Goal: Task Accomplishment & Management: Complete application form

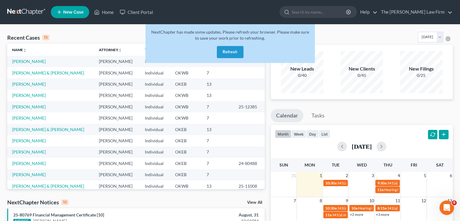
click at [233, 48] on button "Refresh" at bounding box center [230, 52] width 27 height 12
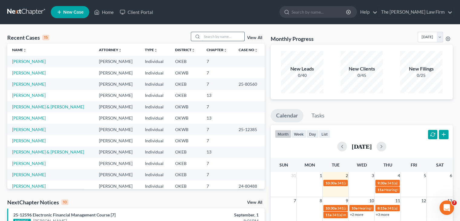
click at [211, 39] on input "search" at bounding box center [223, 36] width 42 height 9
type input "l"
type input "[PERSON_NAME]"
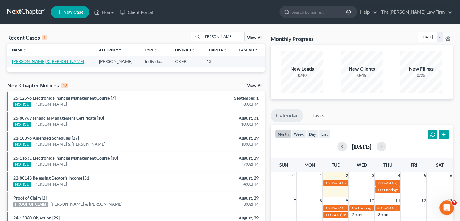
click at [47, 60] on link "[PERSON_NAME] & [PERSON_NAME]" at bounding box center [48, 61] width 72 height 5
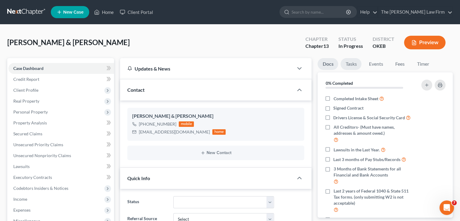
click at [350, 65] on link "Tasks" at bounding box center [351, 64] width 21 height 12
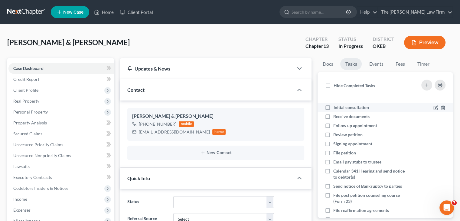
click at [334, 106] on label "Initial consultation" at bounding box center [354, 107] width 40 height 6
click at [336, 106] on input "Initial consultation" at bounding box center [338, 106] width 4 height 4
checkbox input "true"
click at [380, 67] on link "Events" at bounding box center [376, 64] width 24 height 12
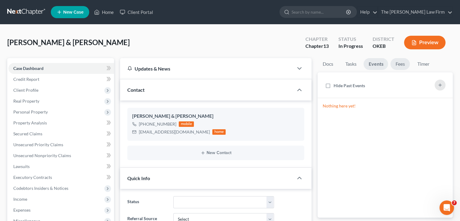
click at [400, 61] on link "Fees" at bounding box center [400, 64] width 19 height 12
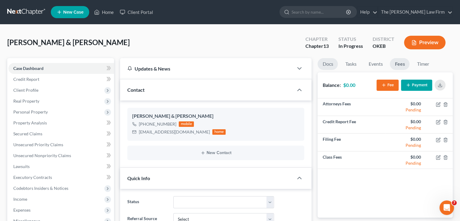
click at [325, 65] on link "Docs" at bounding box center [328, 64] width 20 height 12
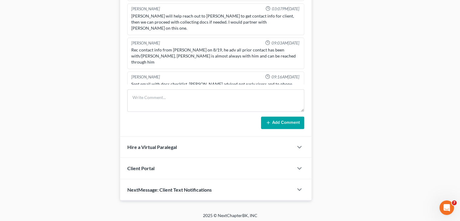
scroll to position [314, 0]
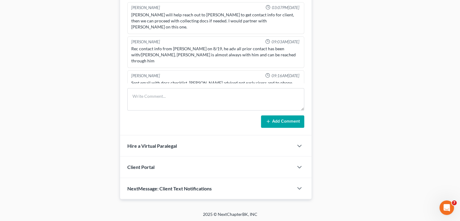
click at [161, 167] on div "Client Portal" at bounding box center [206, 166] width 173 height 21
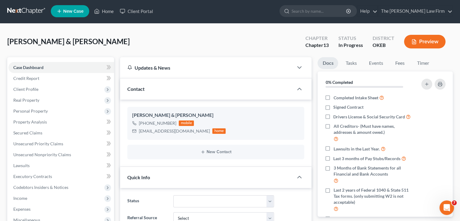
scroll to position [0, 0]
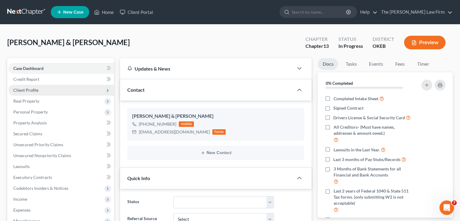
click at [46, 88] on span "Client Profile" at bounding box center [61, 90] width 106 height 11
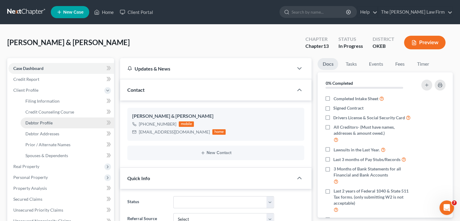
click at [50, 122] on span "Debtor Profile" at bounding box center [38, 122] width 27 height 5
select select "0"
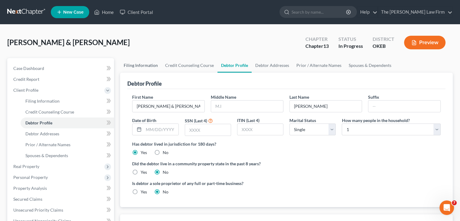
click at [129, 64] on link "Filing Information" at bounding box center [140, 65] width 41 height 15
select select "1"
select select "0"
select select "3"
select select "37"
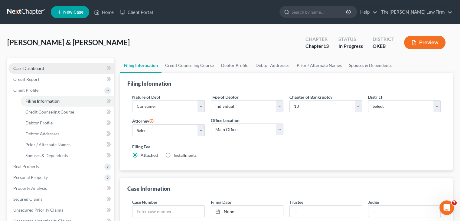
click at [65, 70] on link "Case Dashboard" at bounding box center [61, 68] width 106 height 11
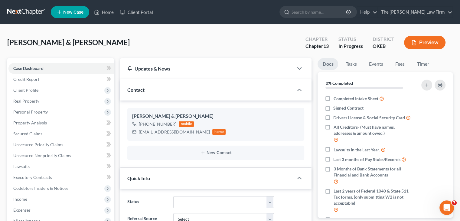
select select "1"
select select "0"
select select "3"
select select "63"
select select "0"
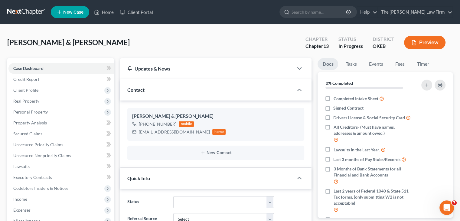
select select "37"
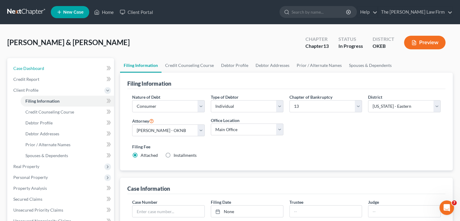
select select "0"
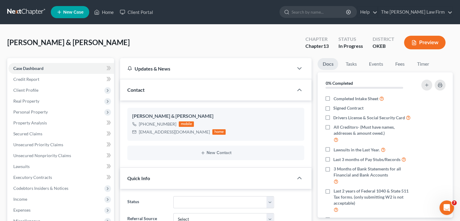
scroll to position [6, 0]
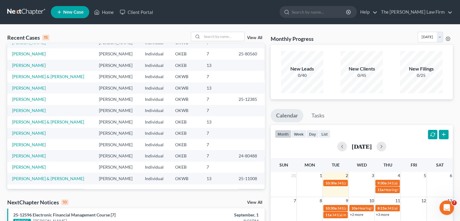
click at [67, 11] on span "New Case" at bounding box center [73, 12] width 20 height 5
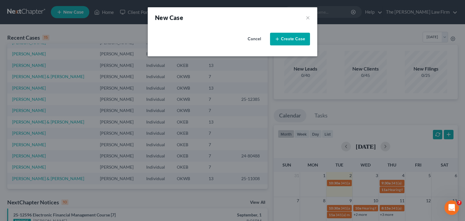
select select "65"
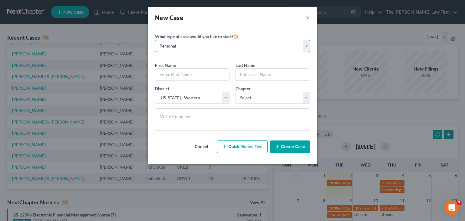
click at [305, 47] on select "Personal Business" at bounding box center [232, 46] width 155 height 12
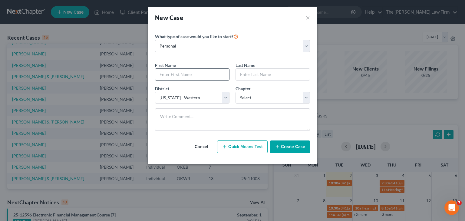
click at [178, 72] on input "text" at bounding box center [192, 75] width 74 height 12
click at [180, 93] on select "Select [US_STATE] - [GEOGRAPHIC_DATA] [US_STATE] - [GEOGRAPHIC_DATA][US_STATE] …" at bounding box center [192, 98] width 74 height 12
click at [253, 25] on div "New Case ×" at bounding box center [232, 17] width 169 height 21
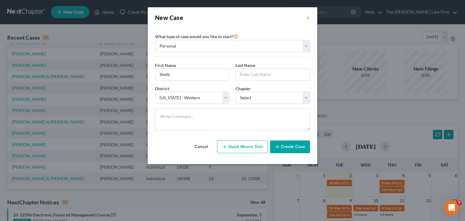
click at [208, 64] on div "First Name * Shelb" at bounding box center [192, 71] width 81 height 18
click at [203, 73] on input "Shelb" at bounding box center [192, 75] width 74 height 12
click at [204, 74] on input "Shelb" at bounding box center [192, 75] width 74 height 12
type input "[PERSON_NAME]"
drag, startPoint x: 204, startPoint y: 74, endPoint x: 280, endPoint y: 74, distance: 76.0
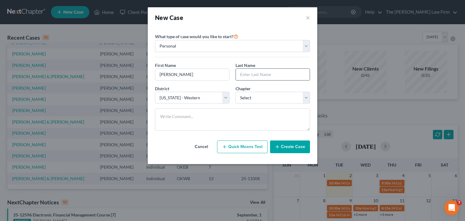
click at [280, 74] on input "text" at bounding box center [273, 75] width 74 height 12
type input "Navarre"
click at [304, 101] on select "Select 7 11 12 13" at bounding box center [272, 98] width 74 height 12
select select "0"
click at [235, 92] on select "Select 7 11 12 13" at bounding box center [272, 98] width 74 height 12
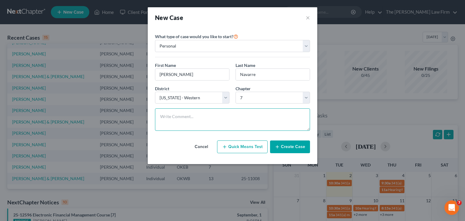
click at [269, 116] on textarea at bounding box center [232, 119] width 155 height 22
click at [271, 117] on textarea at bounding box center [232, 119] width 155 height 22
type textarea "Created to test texting & portal via [GEOGRAPHIC_DATA]"
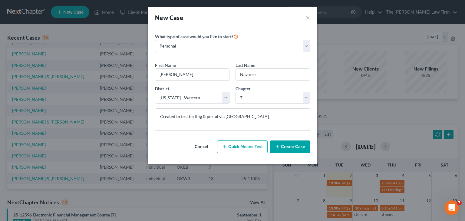
click at [297, 146] on button "Create Case" at bounding box center [290, 146] width 40 height 13
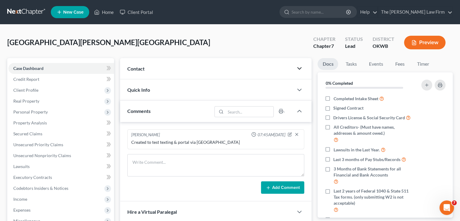
click at [300, 69] on polyline "button" at bounding box center [300, 68] width 4 height 2
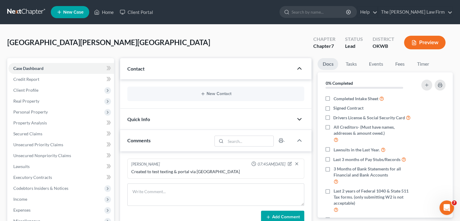
click at [298, 120] on icon "button" at bounding box center [299, 119] width 7 height 7
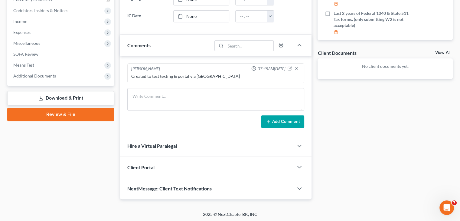
scroll to position [177, 0]
click at [300, 165] on icon "button" at bounding box center [299, 167] width 7 height 7
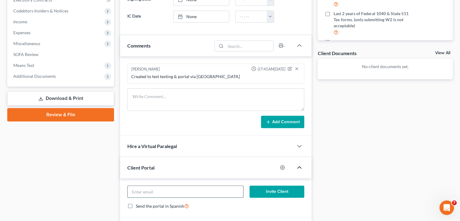
click at [214, 188] on input "email" at bounding box center [185, 192] width 115 height 12
type input "[EMAIL_ADDRESS][DOMAIN_NAME]"
click at [272, 188] on button "Invite Client" at bounding box center [277, 192] width 55 height 12
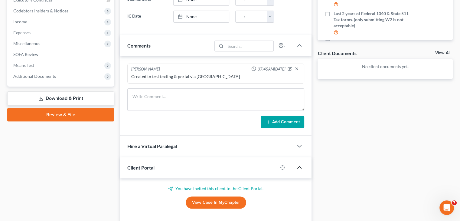
scroll to position [215, 0]
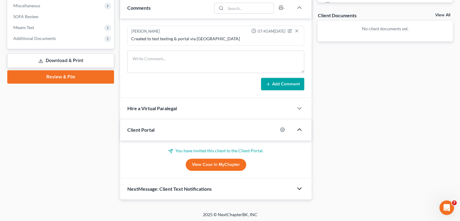
click at [302, 186] on icon "button" at bounding box center [299, 188] width 7 height 7
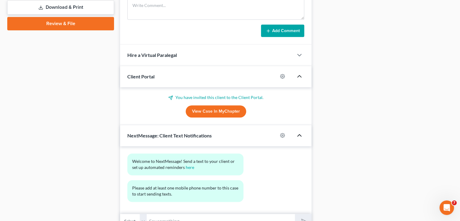
scroll to position [298, 0]
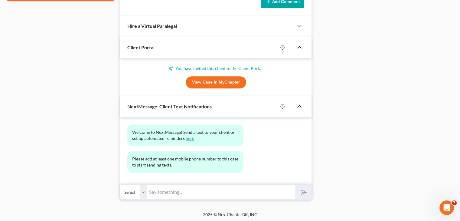
click at [189, 137] on link "here" at bounding box center [190, 138] width 8 height 5
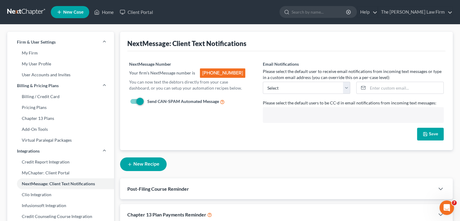
scroll to position [38, 0]
select select "4161"
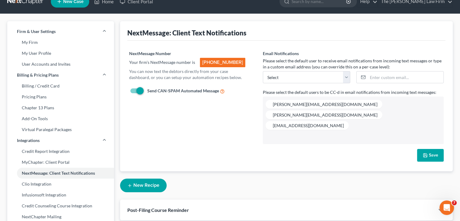
scroll to position [0, 0]
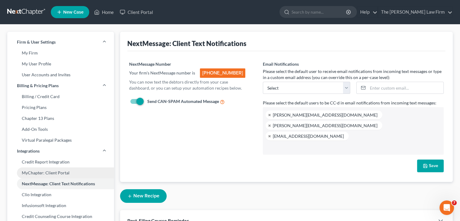
click at [37, 175] on link "MyChapter: Client Portal" at bounding box center [60, 172] width 107 height 11
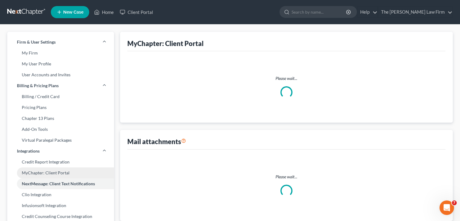
select select
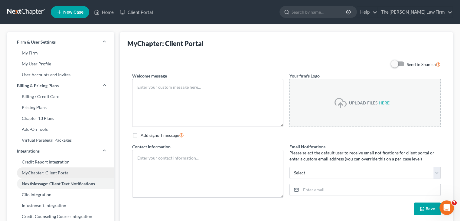
type textarea "We are here to help make the bankruptcy filing process easier! This client port…"
type textarea "[PERSON_NAME][EMAIL_ADDRESS][DOMAIN_NAME] [PERSON_NAME][EMAIL_ADDRESS][DOMAIN_N…"
type input "[PERSON_NAME][EMAIL_ADDRESS][DOMAIN_NAME]"
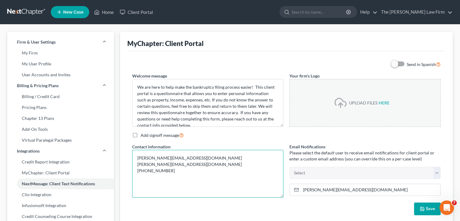
click at [183, 163] on textarea "[PERSON_NAME][EMAIL_ADDRESS][DOMAIN_NAME] [PERSON_NAME][EMAIL_ADDRESS][DOMAIN_N…" at bounding box center [207, 174] width 151 height 48
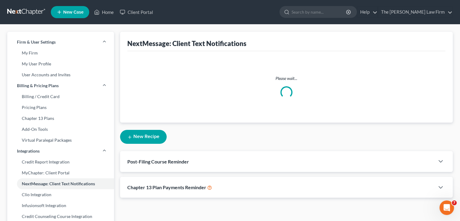
select select
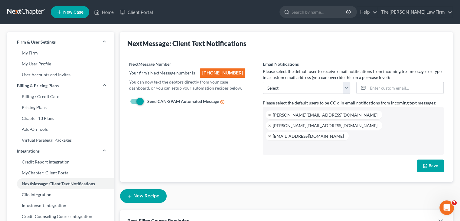
scroll to position [38, 0]
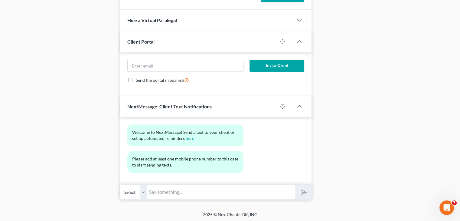
scroll to position [303, 0]
click at [142, 193] on select "Select" at bounding box center [133, 192] width 27 height 15
click at [150, 190] on input "text" at bounding box center [221, 192] width 148 height 15
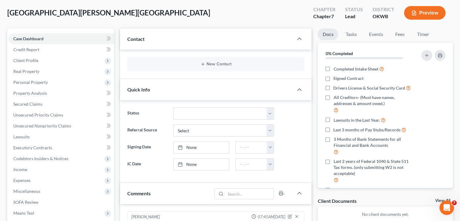
scroll to position [0, 0]
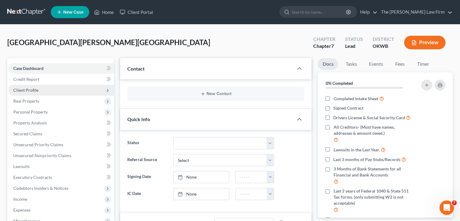
click at [71, 87] on span "Client Profile" at bounding box center [61, 90] width 106 height 11
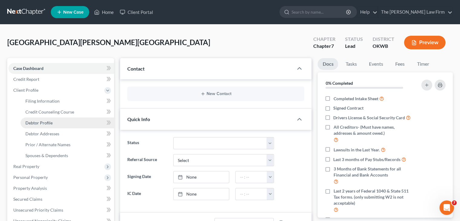
click at [68, 126] on link "Debtor Profile" at bounding box center [68, 122] width 94 height 11
select select "0"
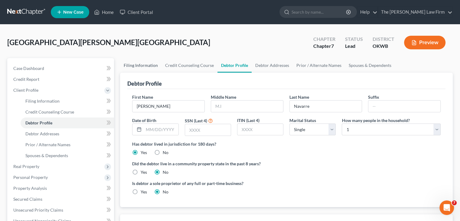
click at [143, 67] on link "Filing Information" at bounding box center [140, 65] width 41 height 15
select select "1"
select select "0"
select select "65"
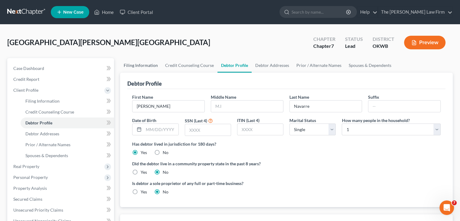
select select "0"
select select "37"
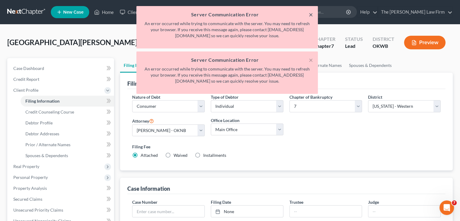
click at [311, 16] on button "×" at bounding box center [311, 14] width 4 height 7
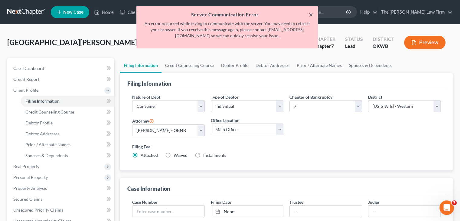
click at [311, 16] on button "×" at bounding box center [311, 14] width 4 height 7
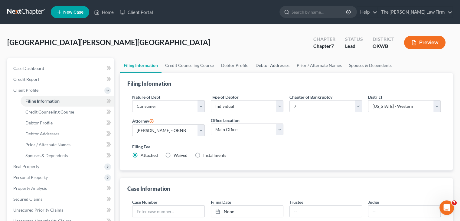
click at [269, 66] on link "Debtor Addresses" at bounding box center [272, 65] width 41 height 15
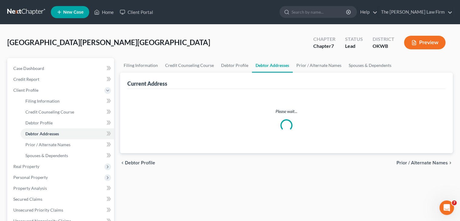
select select "0"
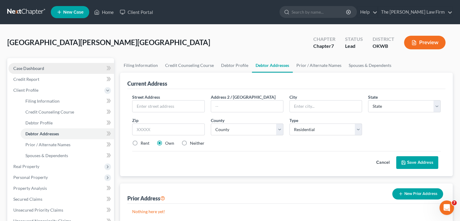
click at [39, 67] on span "Case Dashboard" at bounding box center [28, 68] width 31 height 5
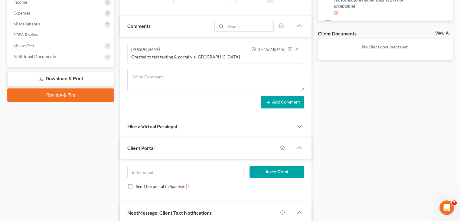
scroll to position [129, 0]
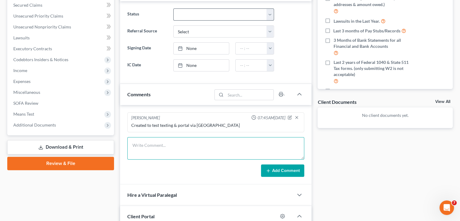
click at [209, 145] on textarea at bounding box center [215, 148] width 177 height 22
type textarea "Welcome email sent via NextChapter & recieved"
click at [228, 143] on textarea "Welcome email sent via NextChapter & recieved" at bounding box center [215, 148] width 177 height 22
type textarea "Welcome email sent via NextChapter & recieved in my personal inbox"
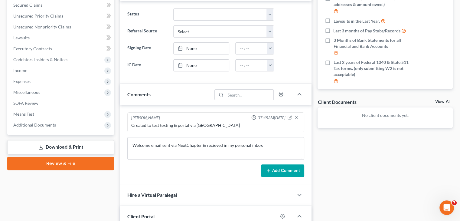
click at [275, 175] on button "Add Comment" at bounding box center [282, 170] width 43 height 13
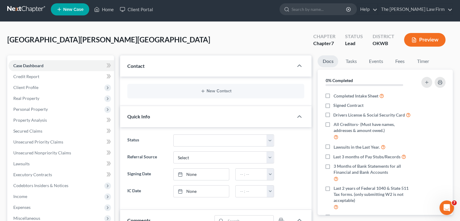
scroll to position [0, 0]
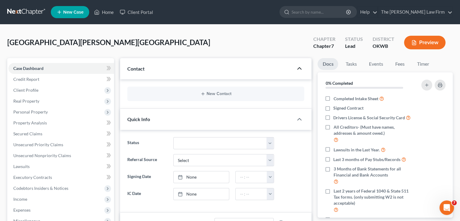
click at [298, 70] on icon "button" at bounding box center [299, 68] width 7 height 7
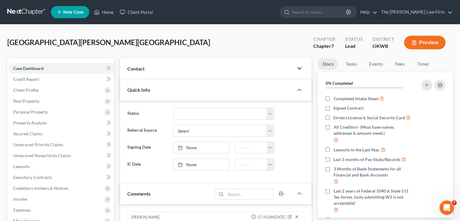
click at [298, 70] on icon "button" at bounding box center [299, 68] width 7 height 7
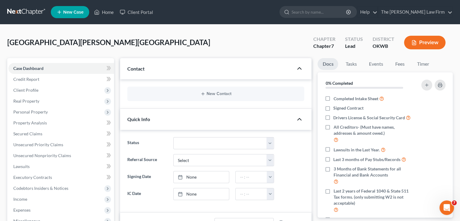
click at [300, 119] on polyline "button" at bounding box center [300, 119] width 4 height 2
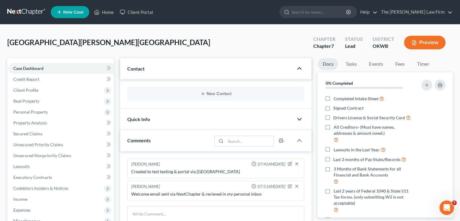
click at [300, 119] on polyline "button" at bounding box center [300, 119] width 4 height 2
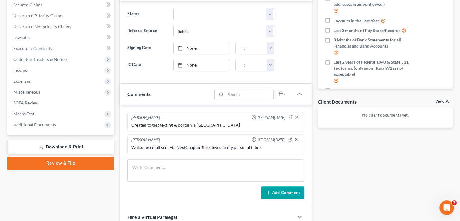
scroll to position [132, 0]
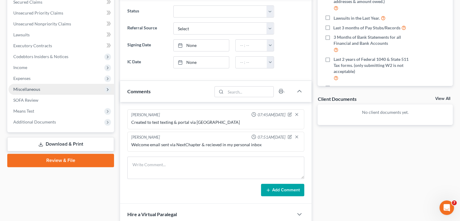
click at [43, 88] on span "Miscellaneous" at bounding box center [61, 89] width 106 height 11
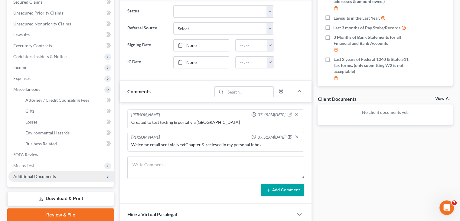
click at [46, 178] on span "Additional Documents" at bounding box center [34, 176] width 43 height 5
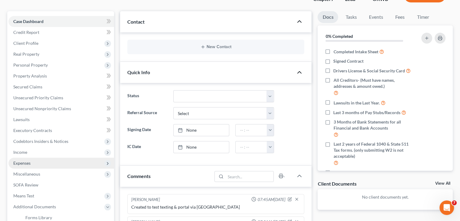
scroll to position [0, 0]
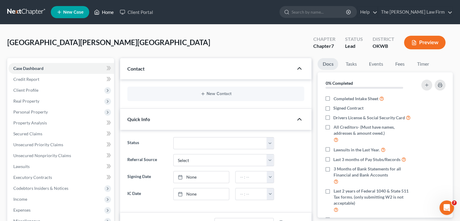
click at [106, 12] on link "Home" at bounding box center [104, 12] width 26 height 11
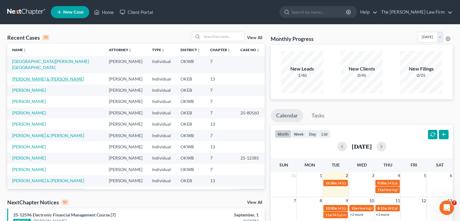
click at [51, 76] on link "[PERSON_NAME] & [PERSON_NAME]" at bounding box center [48, 78] width 72 height 5
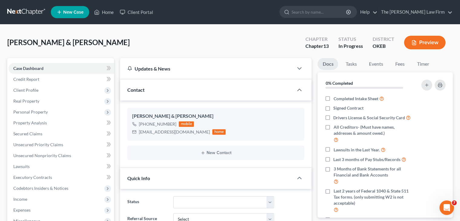
scroll to position [6, 0]
click at [236, 117] on div "[PERSON_NAME] & [PERSON_NAME]" at bounding box center [215, 116] width 167 height 7
click at [100, 12] on icon at bounding box center [96, 11] width 5 height 7
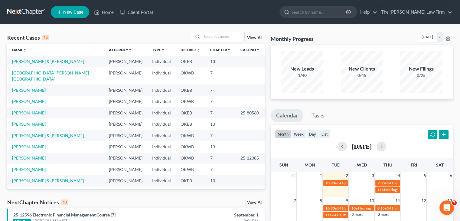
click at [36, 74] on link "[GEOGRAPHIC_DATA][PERSON_NAME][GEOGRAPHIC_DATA]" at bounding box center [50, 75] width 77 height 11
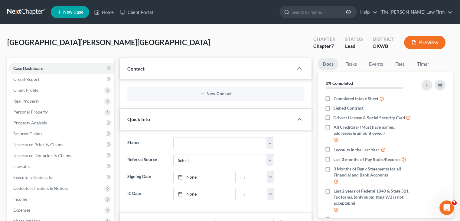
click at [159, 96] on div "New Contact" at bounding box center [215, 94] width 177 height 15
click at [171, 94] on button "New Contact" at bounding box center [215, 93] width 167 height 5
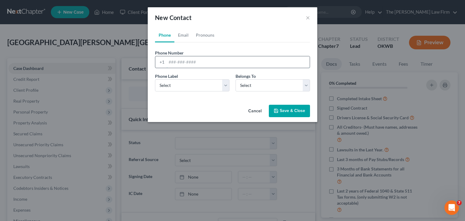
click at [181, 57] on input "tel" at bounding box center [237, 62] width 143 height 12
type input "[PHONE_NUMBER]"
click at [228, 85] on select "Select Mobile Home Work Other" at bounding box center [192, 85] width 74 height 12
select select "0"
click at [155, 79] on select "Select Mobile Home Work Other" at bounding box center [192, 85] width 74 height 12
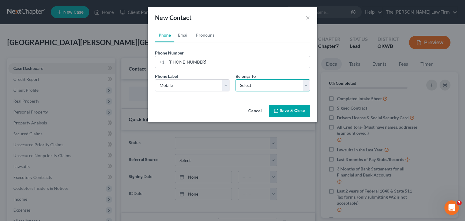
click at [307, 85] on select "Select Client Other" at bounding box center [272, 85] width 74 height 12
select select "0"
click at [235, 79] on select "Select Client Other" at bounding box center [272, 85] width 74 height 12
click at [294, 108] on button "Save & Close" at bounding box center [289, 111] width 41 height 13
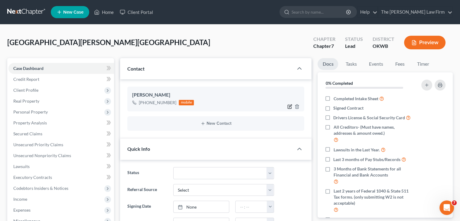
click at [288, 106] on icon "button" at bounding box center [290, 106] width 5 height 5
select select "0"
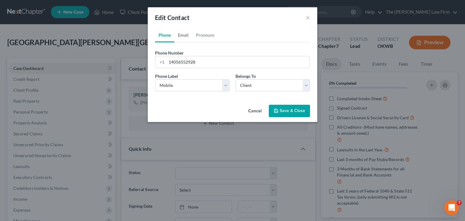
click at [186, 40] on link "Email" at bounding box center [183, 35] width 18 height 15
click at [195, 60] on input "email" at bounding box center [237, 62] width 143 height 12
drag, startPoint x: 195, startPoint y: 65, endPoint x: 181, endPoint y: 64, distance: 13.6
click at [181, 64] on input "s" at bounding box center [237, 62] width 143 height 12
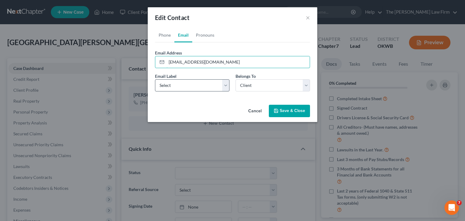
type input "[EMAIL_ADDRESS][DOMAIN_NAME]"
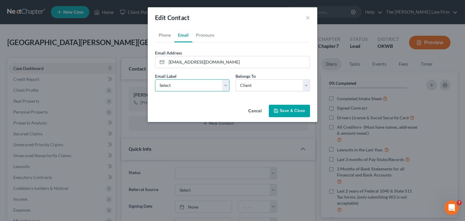
click at [225, 87] on select "Select Home Work Other" at bounding box center [192, 85] width 74 height 12
select select "0"
click at [155, 79] on select "Select Home Work Other" at bounding box center [192, 85] width 74 height 12
click at [291, 110] on button "Save & Close" at bounding box center [289, 111] width 41 height 13
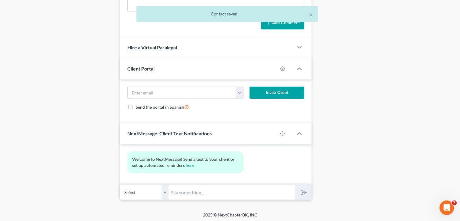
scroll to position [337, 0]
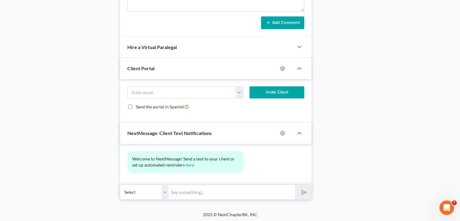
click at [220, 192] on input "text" at bounding box center [232, 192] width 127 height 15
type input "Post-Filing Course Reminder - Please take your 2nd course for your Bankruptcy"
click at [302, 193] on icon "submit" at bounding box center [303, 192] width 8 height 8
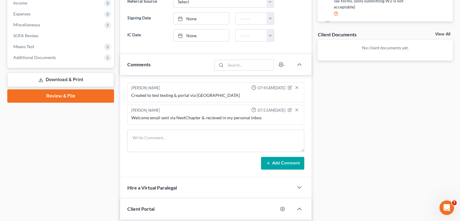
scroll to position [196, 0]
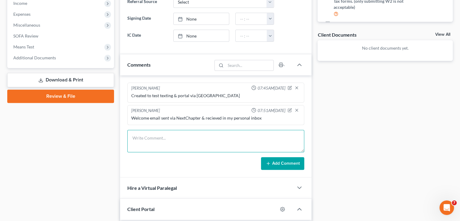
click at [219, 133] on textarea at bounding box center [215, 141] width 177 height 22
type textarea "Sent text via NC & got it."
click at [283, 160] on button "Add Comment" at bounding box center [282, 163] width 43 height 13
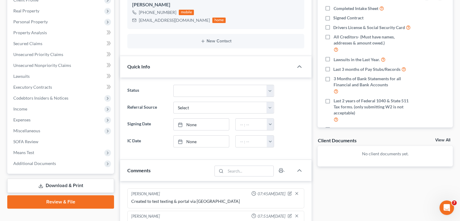
scroll to position [0, 0]
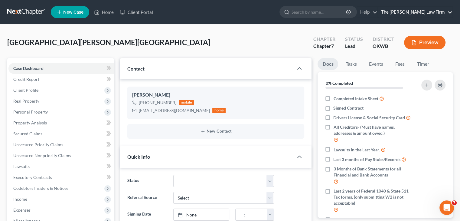
click at [428, 10] on link "The [PERSON_NAME] Law Firm" at bounding box center [415, 12] width 74 height 11
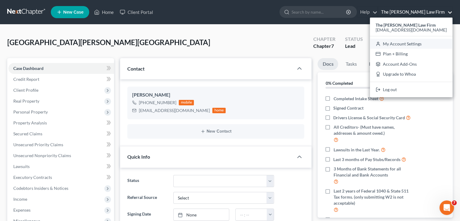
click at [420, 44] on link "My Account Settings" at bounding box center [411, 44] width 83 height 10
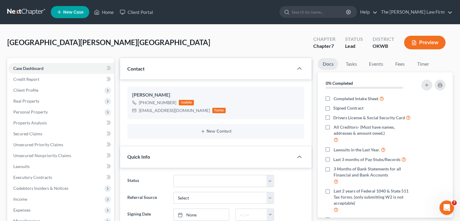
select select "65"
select select "23"
select select "37"
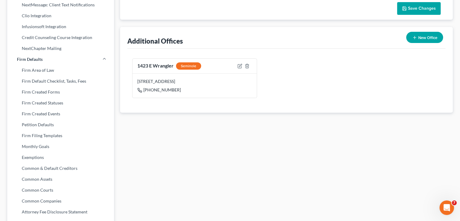
scroll to position [179, 0]
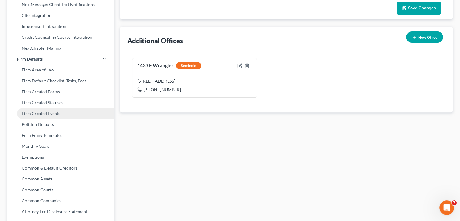
click at [59, 114] on link "Firm Created Events" at bounding box center [60, 113] width 107 height 11
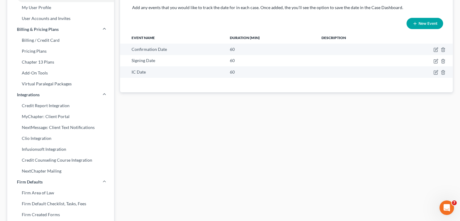
scroll to position [57, 0]
click at [59, 114] on link "MyChapter: Client Portal" at bounding box center [60, 115] width 107 height 11
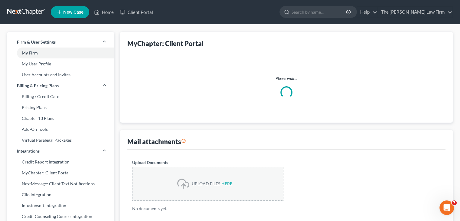
select select
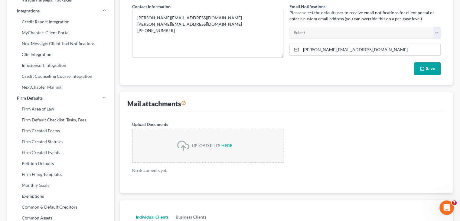
scroll to position [139, 0]
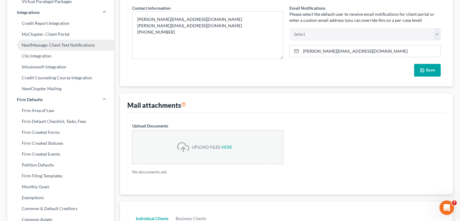
click at [57, 44] on link "NextMessage: Client Text Notifications" at bounding box center [60, 45] width 107 height 11
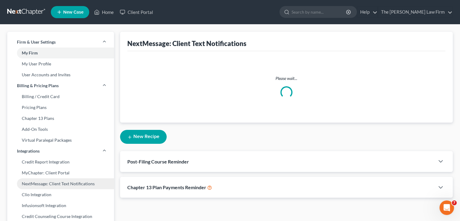
select select
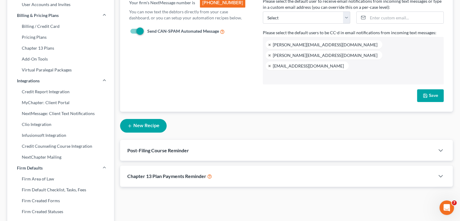
scroll to position [101, 0]
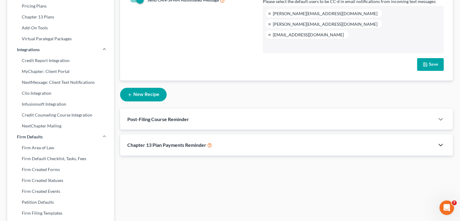
click at [443, 141] on icon "button" at bounding box center [440, 144] width 7 height 7
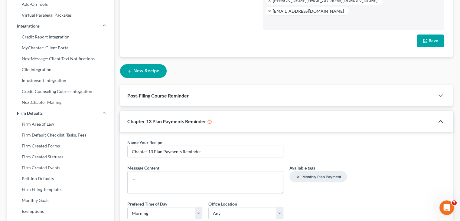
scroll to position [57, 0]
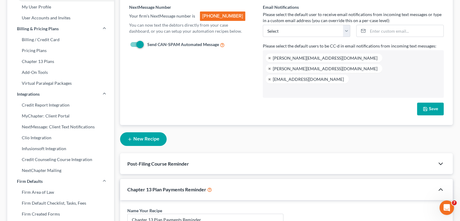
click at [438, 160] on icon "button" at bounding box center [440, 163] width 7 height 7
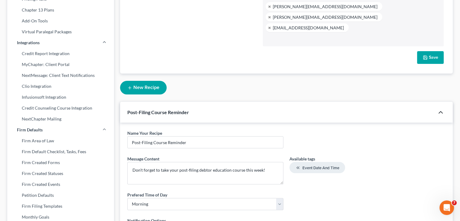
scroll to position [84, 0]
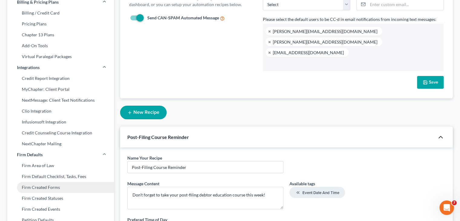
click at [44, 190] on link "Firm Created Forms" at bounding box center [60, 187] width 107 height 11
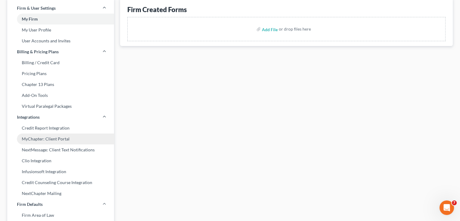
scroll to position [60, 0]
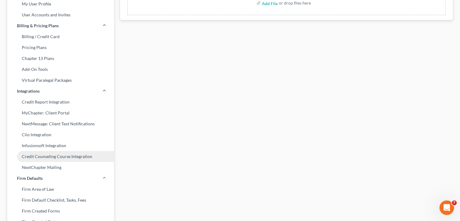
click at [67, 155] on link "Credit Counseling Course Integration" at bounding box center [60, 156] width 107 height 11
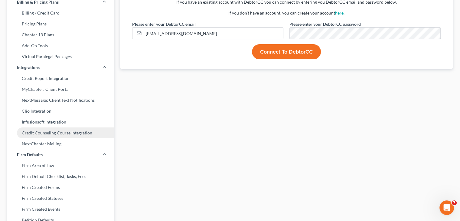
scroll to position [84, 0]
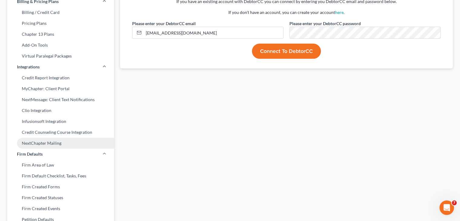
click at [66, 146] on link "NextChapter Mailing" at bounding box center [60, 143] width 107 height 11
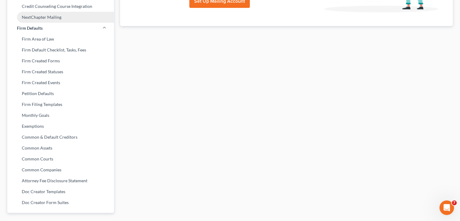
scroll to position [210, 0]
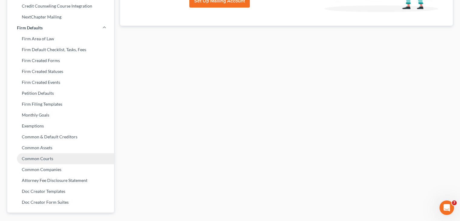
click at [57, 156] on link "Common Courts" at bounding box center [60, 158] width 107 height 11
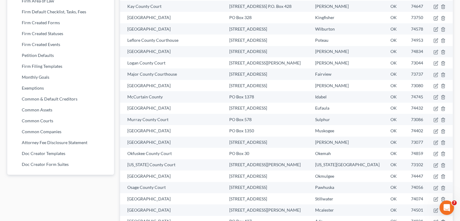
scroll to position [245, 0]
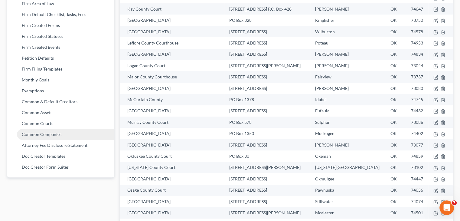
click at [39, 136] on link "Common Companies" at bounding box center [60, 134] width 107 height 11
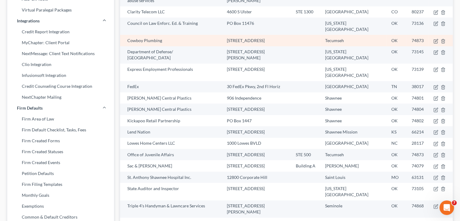
scroll to position [227, 0]
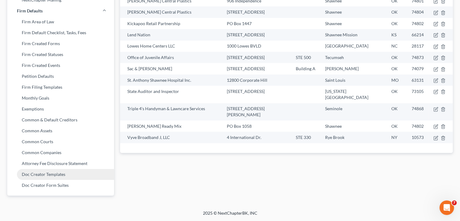
click at [40, 176] on link "Doc Creator Templates" at bounding box center [60, 174] width 107 height 11
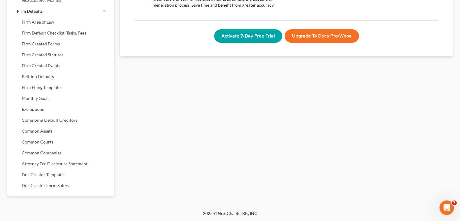
scroll to position [227, 0]
click at [51, 184] on link "Doc Creator Form Suites" at bounding box center [60, 185] width 107 height 11
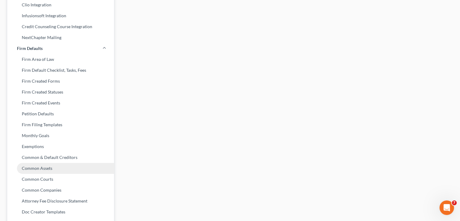
scroll to position [178, 0]
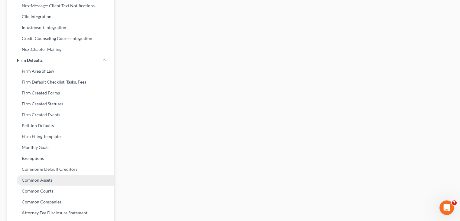
click at [62, 133] on link "Firm Filing Templates" at bounding box center [60, 136] width 107 height 11
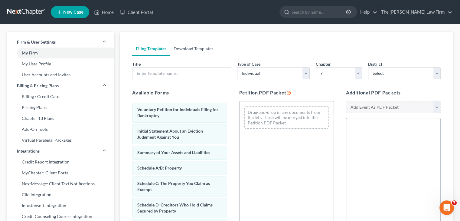
click at [200, 50] on link "Download Templates" at bounding box center [193, 48] width 47 height 15
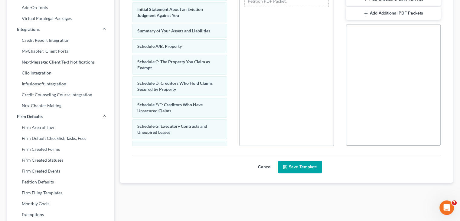
scroll to position [121, 0]
click at [67, 140] on link "Firm Default Checklist, Tasks, Fees" at bounding box center [60, 138] width 107 height 11
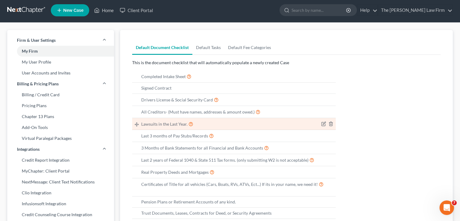
scroll to position [1, 0]
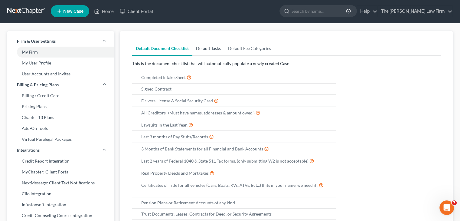
click at [214, 48] on link "Default Tasks" at bounding box center [208, 48] width 32 height 15
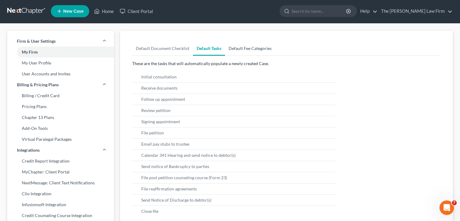
click at [246, 46] on link "Default Fee Categories" at bounding box center [250, 48] width 50 height 15
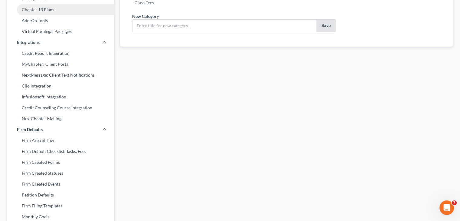
scroll to position [109, 0]
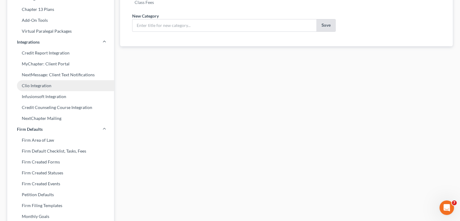
click at [45, 90] on link "Clio Integration" at bounding box center [60, 85] width 107 height 11
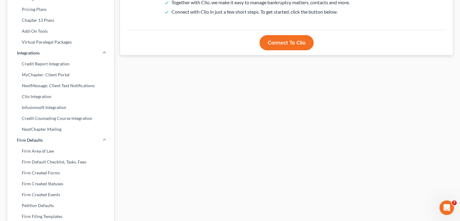
scroll to position [105, 0]
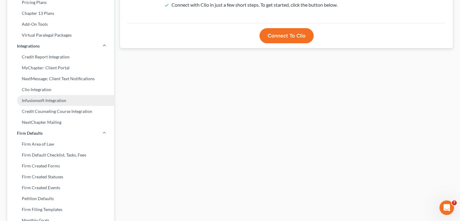
click at [44, 100] on link "Infusionsoft Integration" at bounding box center [60, 100] width 107 height 11
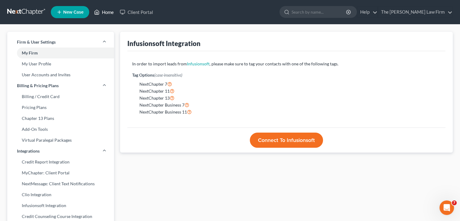
click at [108, 12] on link "Home" at bounding box center [104, 12] width 26 height 11
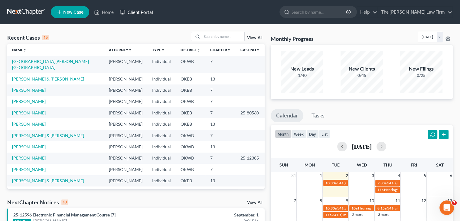
click at [142, 11] on link "Client Portal" at bounding box center [136, 12] width 39 height 11
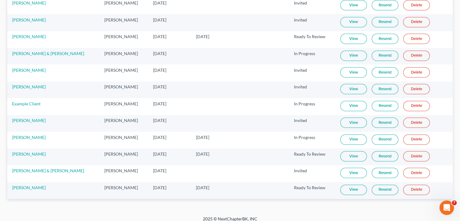
scroll to position [402, 0]
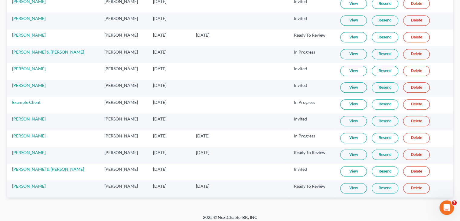
click at [346, 185] on link "View" at bounding box center [353, 188] width 27 height 10
click at [25, 183] on link "[PERSON_NAME]" at bounding box center [29, 185] width 34 height 5
select select "5"
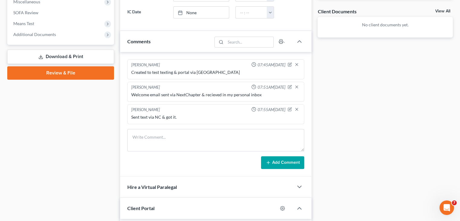
scroll to position [219, 0]
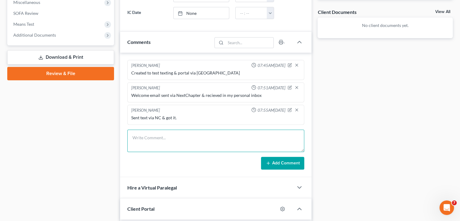
click at [165, 141] on textarea at bounding box center [215, 141] width 177 height 22
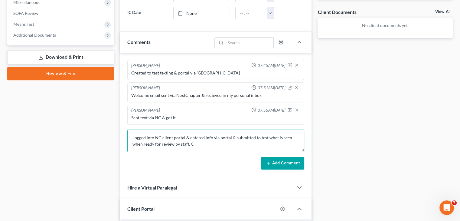
scroll to position [0, 0]
type textarea "Logged into NC client portal & entered info via portal & submitted to test what…"
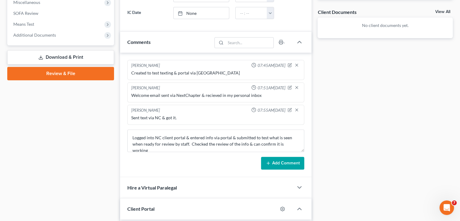
click at [275, 163] on button "Add Comment" at bounding box center [282, 163] width 43 height 13
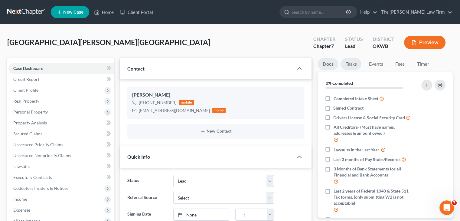
click at [351, 66] on link "Tasks" at bounding box center [351, 64] width 21 height 12
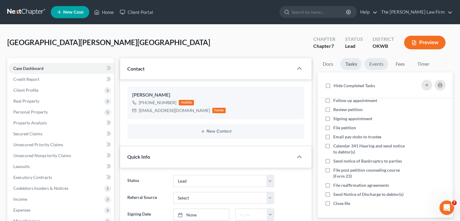
click at [371, 64] on link "Events" at bounding box center [376, 64] width 24 height 12
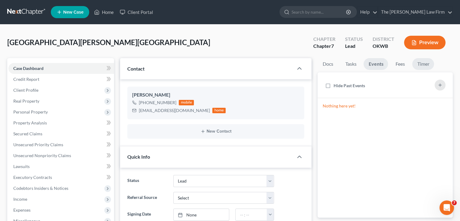
click at [427, 62] on link "Timer" at bounding box center [424, 64] width 22 height 12
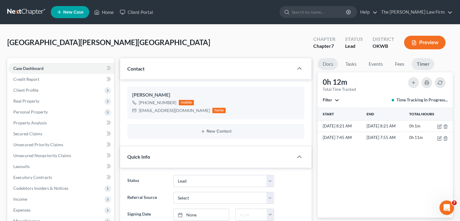
click at [327, 64] on link "Docs" at bounding box center [328, 64] width 20 height 12
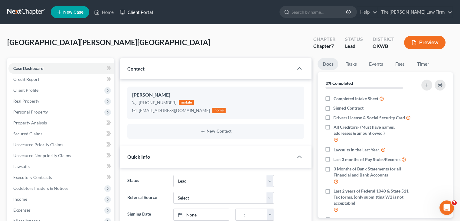
click at [149, 10] on link "Client Portal" at bounding box center [136, 12] width 39 height 11
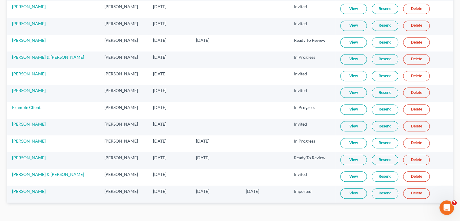
scroll to position [403, 0]
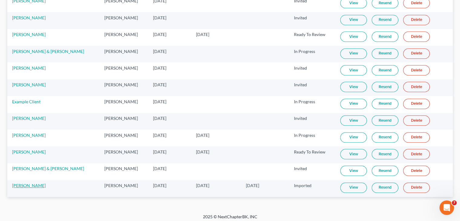
click at [35, 183] on link "[PERSON_NAME]" at bounding box center [29, 185] width 34 height 5
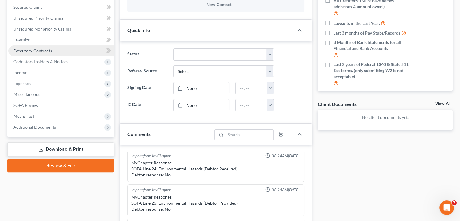
scroll to position [127, 0]
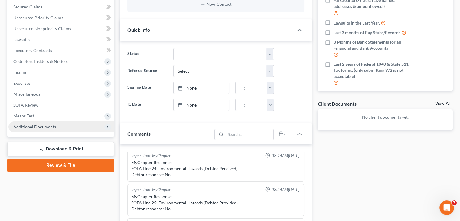
click at [71, 124] on span "Additional Documents" at bounding box center [61, 126] width 106 height 11
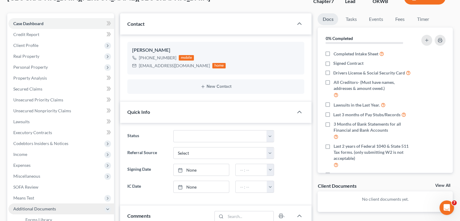
scroll to position [0, 0]
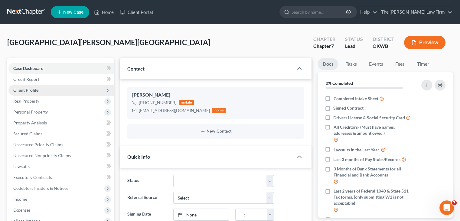
click at [72, 91] on span "Client Profile" at bounding box center [61, 90] width 106 height 11
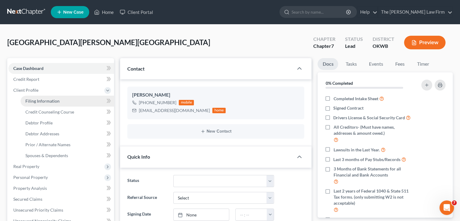
click at [71, 99] on link "Filing Information" at bounding box center [68, 101] width 94 height 11
select select "1"
select select "0"
select select "65"
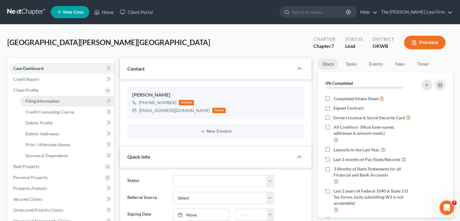
select select "0"
select select "37"
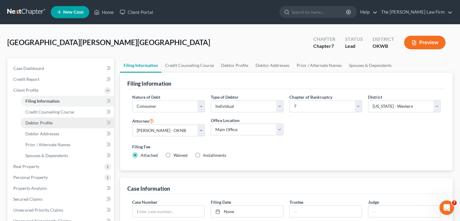
click at [69, 119] on link "Debtor Profile" at bounding box center [68, 122] width 94 height 11
select select "4"
select select "0"
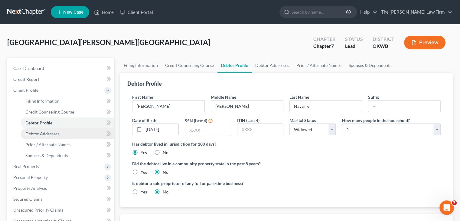
click at [66, 133] on link "Debtor Addresses" at bounding box center [68, 133] width 94 height 11
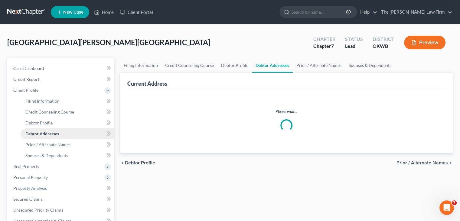
select select "0"
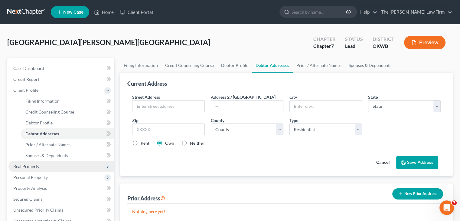
click at [65, 166] on span "Real Property" at bounding box center [61, 166] width 106 height 11
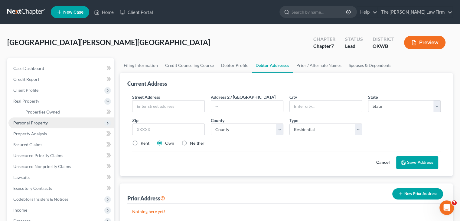
click at [64, 123] on span "Personal Property" at bounding box center [61, 122] width 106 height 11
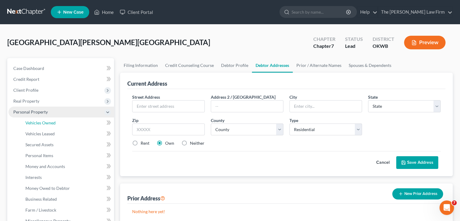
click at [64, 123] on link "Vehicles Owned" at bounding box center [68, 122] width 94 height 11
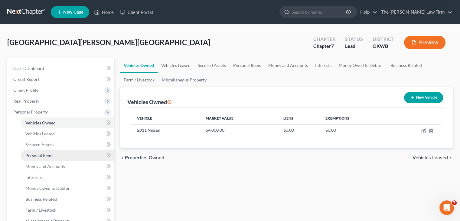
click at [60, 156] on link "Personal Items" at bounding box center [68, 155] width 94 height 11
